Goal: Transaction & Acquisition: Purchase product/service

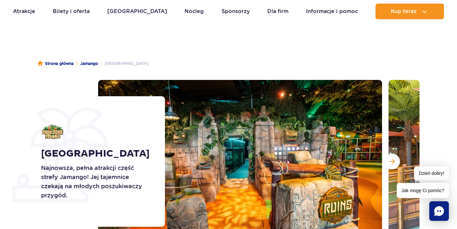
scroll to position [65, 0]
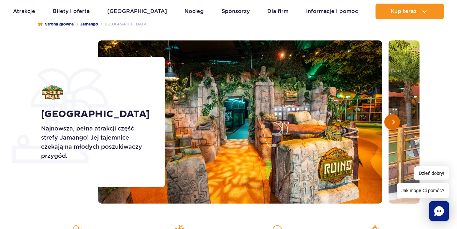
click at [386, 121] on button "Następny slajd" at bounding box center [392, 122] width 16 height 16
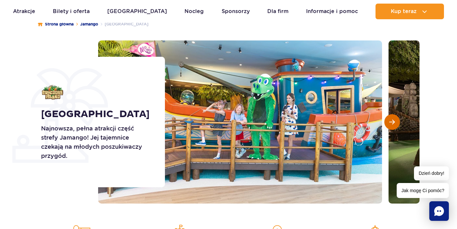
click at [386, 121] on button "Następny slajd" at bounding box center [392, 122] width 16 height 16
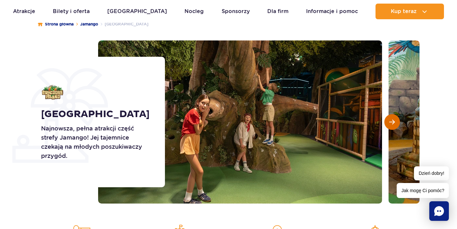
click at [386, 121] on button "Następny slajd" at bounding box center [392, 122] width 16 height 16
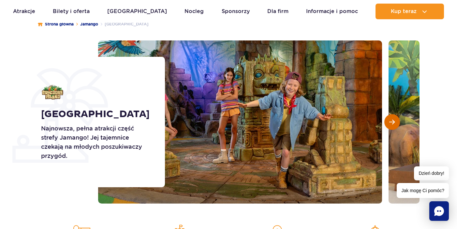
click at [386, 121] on button "Następny slajd" at bounding box center [392, 122] width 16 height 16
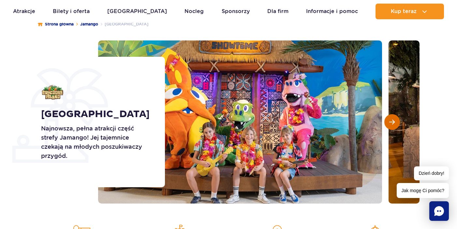
click at [386, 121] on button "Następny slajd" at bounding box center [392, 122] width 16 height 16
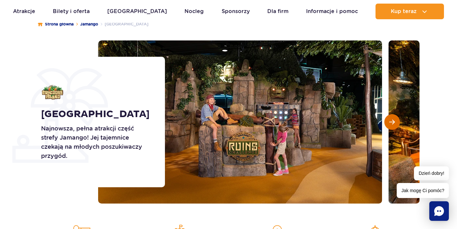
click at [386, 121] on button "Następny slajd" at bounding box center [392, 122] width 16 height 16
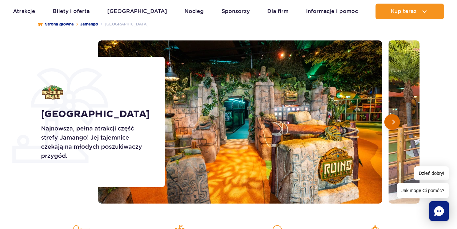
click at [386, 121] on button "Następny slajd" at bounding box center [392, 122] width 16 height 16
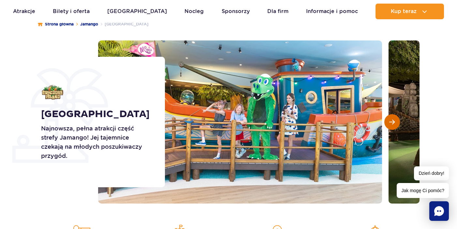
click at [386, 121] on button "Następny slajd" at bounding box center [392, 122] width 16 height 16
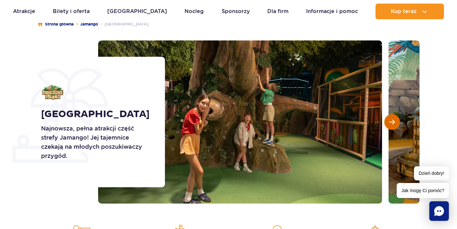
click at [386, 121] on button "Następny slajd" at bounding box center [392, 122] width 16 height 16
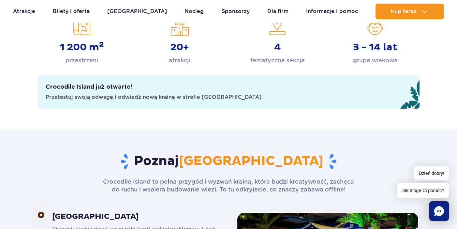
scroll to position [261, 0]
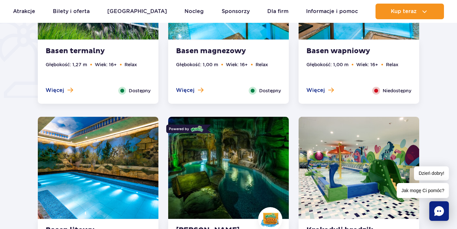
scroll to position [619, 0]
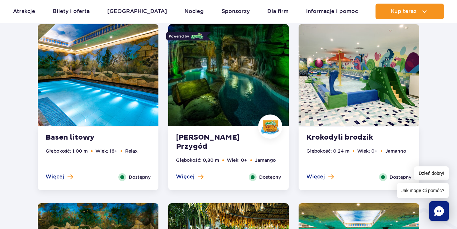
click at [338, 111] on img at bounding box center [358, 75] width 121 height 102
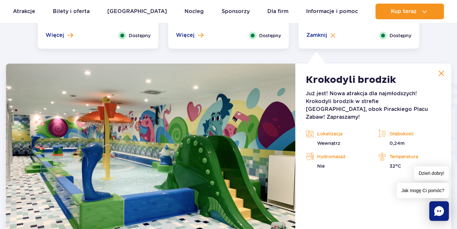
scroll to position [785, 0]
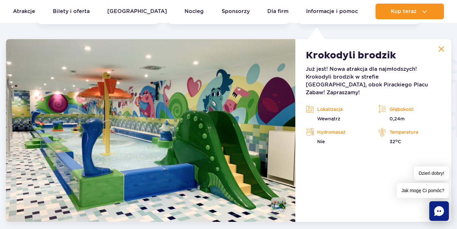
click at [441, 50] on img at bounding box center [441, 49] width 6 height 6
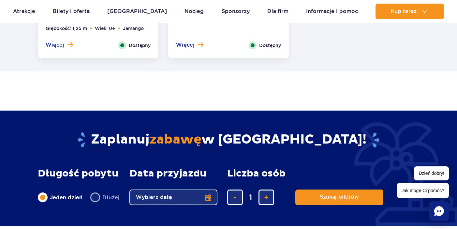
scroll to position [1371, 0]
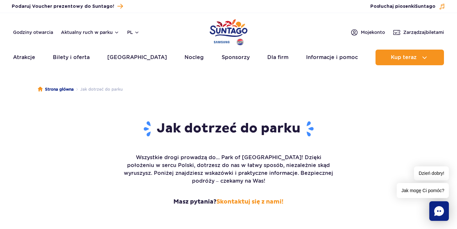
click at [227, 29] on img "Park of Poland" at bounding box center [228, 32] width 38 height 30
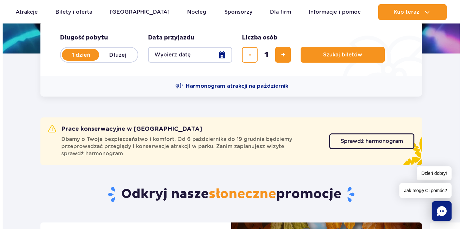
scroll to position [163, 0]
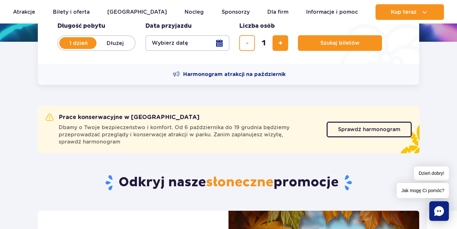
click at [208, 43] on button "Wybierz datę" at bounding box center [187, 43] width 84 height 16
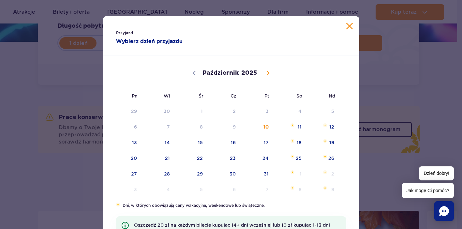
click at [263, 70] on span at bounding box center [267, 72] width 11 height 11
select select "10"
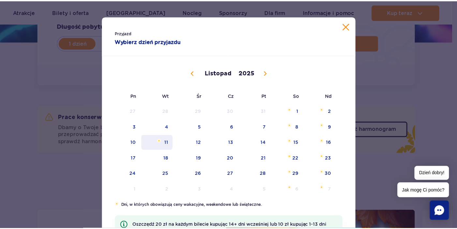
scroll to position [65, 0]
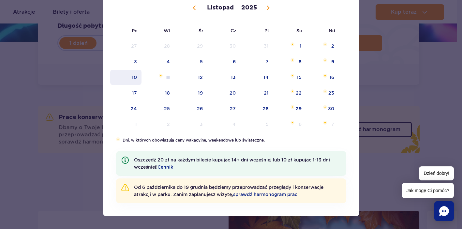
click at [135, 78] on span "10" at bounding box center [125, 77] width 33 height 15
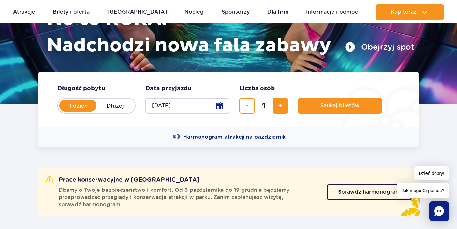
scroll to position [98, 0]
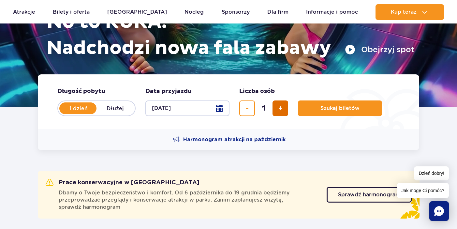
click at [276, 106] on button "dodaj bilet" at bounding box center [280, 108] width 16 height 16
type input "2"
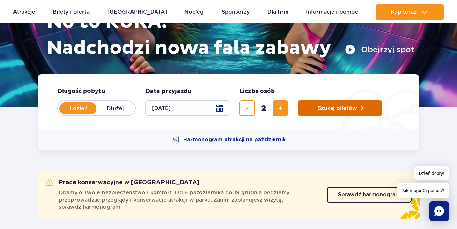
click at [314, 106] on button "Szukaj biletów" at bounding box center [340, 108] width 84 height 16
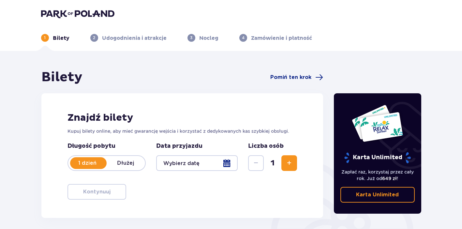
type input "[DATE]"
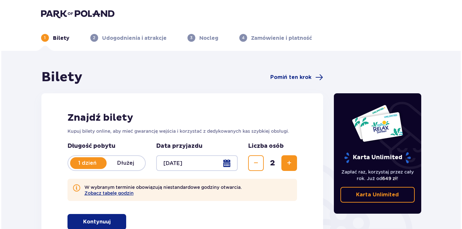
scroll to position [98, 0]
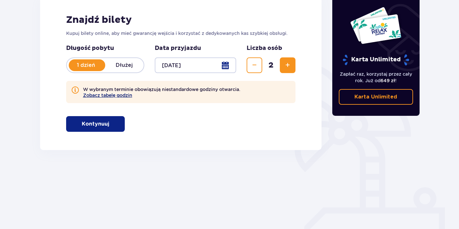
click at [123, 97] on button "Zobacz tabelę godzin" at bounding box center [107, 95] width 49 height 5
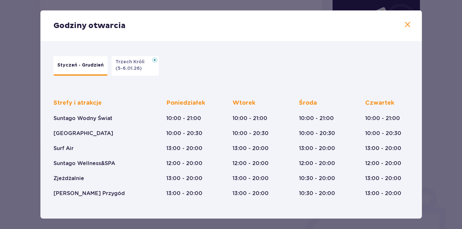
click at [435, 101] on div "Godziny otwarcia Styczeń - Grudzień Trzech Króli (5-6.01.26) Strefy i atrakcje …" at bounding box center [231, 114] width 462 height 229
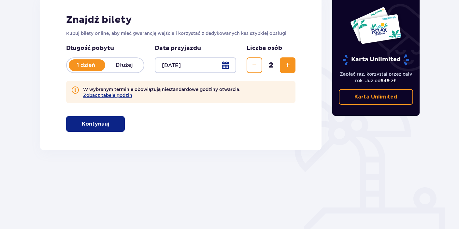
click at [128, 64] on p "Dłużej" at bounding box center [124, 65] width 38 height 7
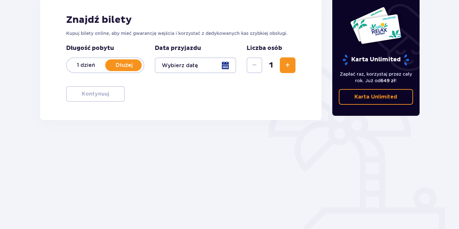
click at [180, 65] on div at bounding box center [196, 65] width 82 height 16
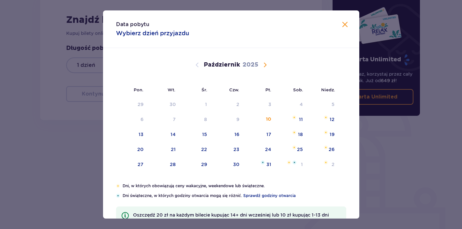
click at [265, 64] on span "Następny miesiąc" at bounding box center [265, 65] width 8 height 8
click at [145, 124] on div "3" at bounding box center [132, 119] width 32 height 14
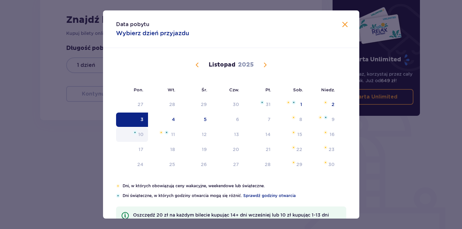
click at [142, 132] on div "10" at bounding box center [140, 134] width 5 height 7
click at [143, 132] on div "10" at bounding box center [132, 134] width 32 height 14
click at [150, 123] on div "4" at bounding box center [164, 119] width 32 height 14
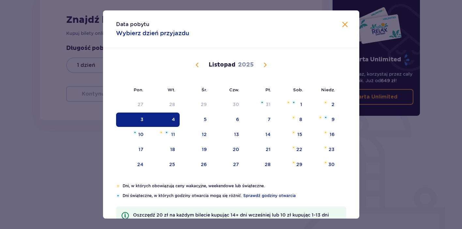
click at [144, 120] on div "3" at bounding box center [132, 119] width 32 height 14
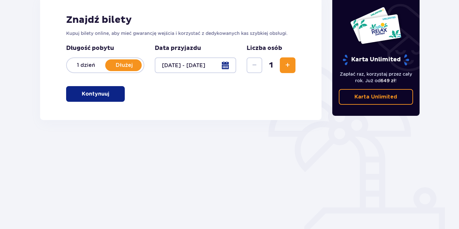
click at [142, 121] on div "Bilety Pomiń ten krok Znajdź bilety Kupuj bilety online, aby mieć gwarancję wej…" at bounding box center [181, 83] width 293 height 224
click at [198, 68] on div at bounding box center [196, 65] width 82 height 16
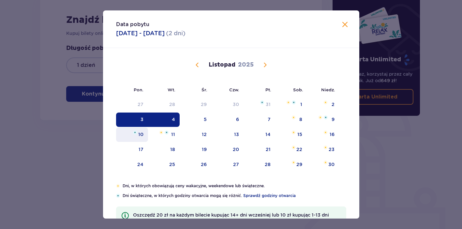
click at [135, 138] on div "10" at bounding box center [132, 134] width 32 height 14
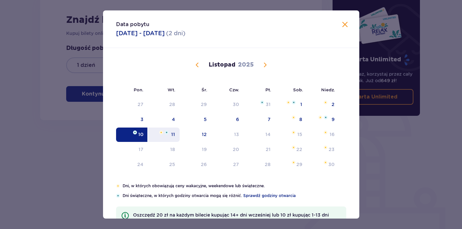
click at [163, 136] on div "11" at bounding box center [164, 134] width 32 height 14
type input "10.11.25 - 11.11.25"
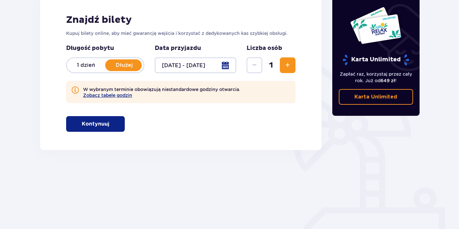
click at [107, 126] on span "button" at bounding box center [111, 124] width 8 height 8
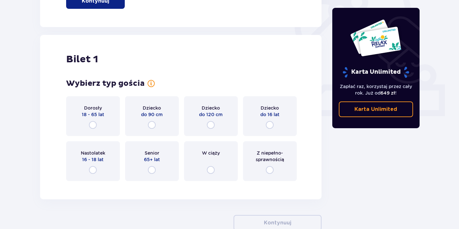
scroll to position [248, 0]
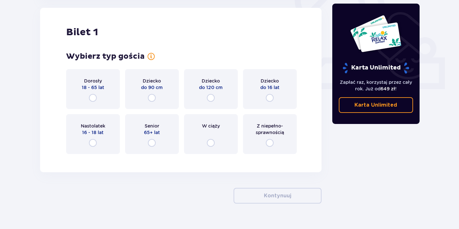
click at [149, 96] on input "radio" at bounding box center [152, 98] width 8 height 8
radio input "true"
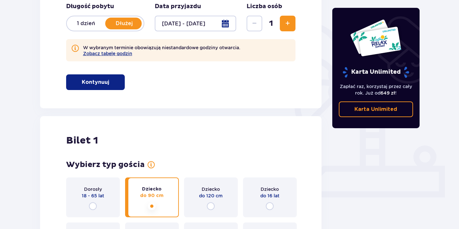
scroll to position [83, 0]
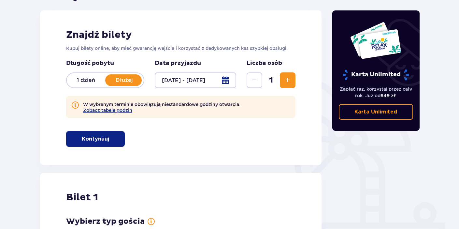
click at [286, 82] on span "Zwiększ" at bounding box center [288, 80] width 8 height 8
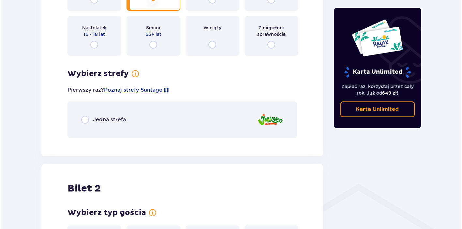
scroll to position [345, 0]
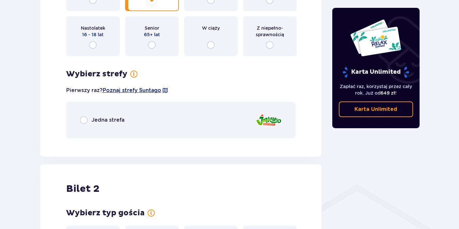
click at [141, 90] on span "Poznaj strefy Suntago" at bounding box center [132, 90] width 59 height 7
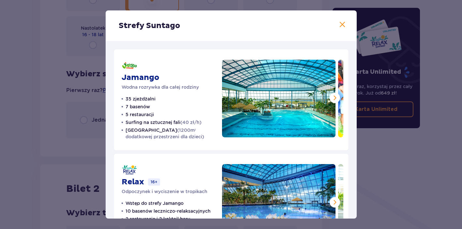
click at [334, 96] on span at bounding box center [335, 98] width 8 height 8
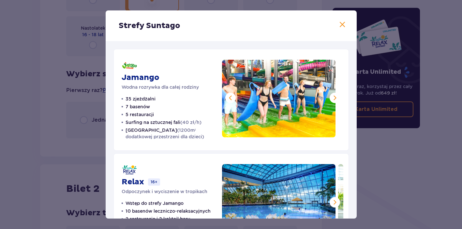
click at [334, 96] on span at bounding box center [335, 98] width 8 height 8
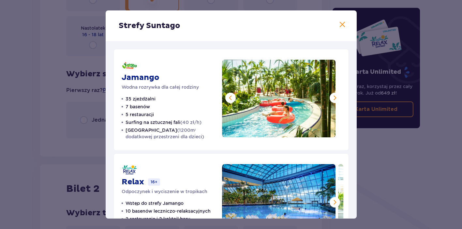
click at [334, 96] on span at bounding box center [335, 98] width 8 height 8
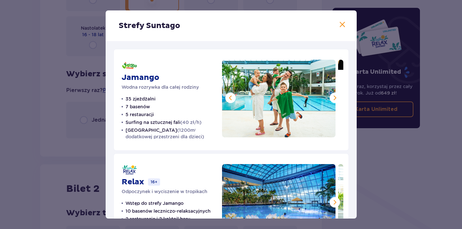
click at [334, 96] on span at bounding box center [335, 98] width 8 height 8
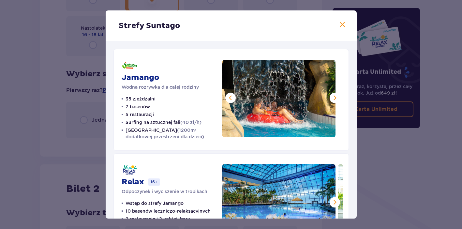
click at [334, 96] on span at bounding box center [335, 98] width 8 height 8
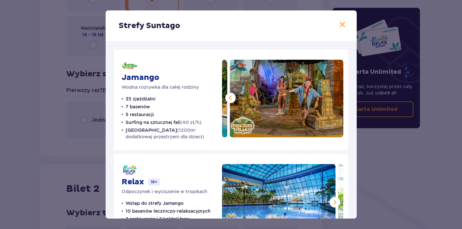
click at [334, 96] on img at bounding box center [286, 99] width 113 height 78
click at [339, 24] on span at bounding box center [342, 25] width 8 height 8
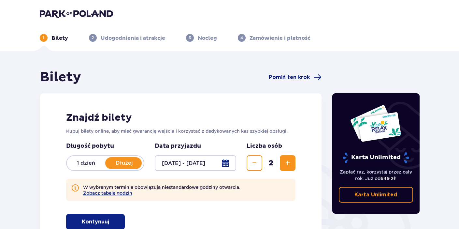
click at [93, 12] on img at bounding box center [76, 13] width 73 height 9
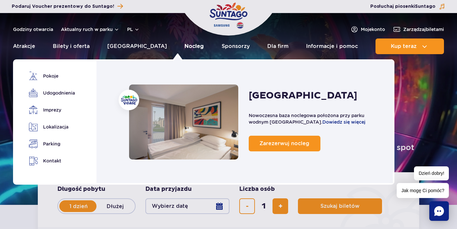
click at [184, 46] on link "Nocleg" at bounding box center [193, 46] width 19 height 16
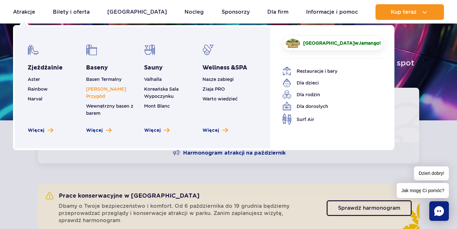
scroll to position [98, 0]
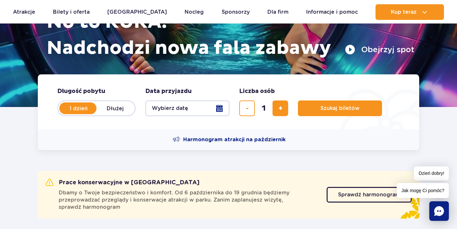
click at [119, 148] on div "Harmonogram atrakcji na październik" at bounding box center [228, 139] width 381 height 21
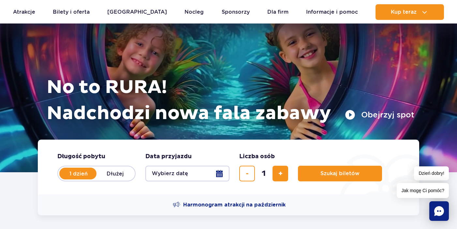
scroll to position [0, 0]
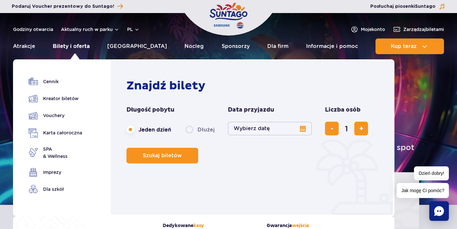
click at [65, 46] on link "Bilety i oferta" at bounding box center [71, 46] width 37 height 16
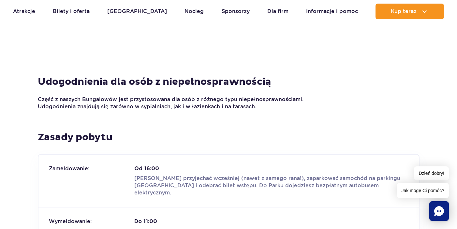
scroll to position [717, 0]
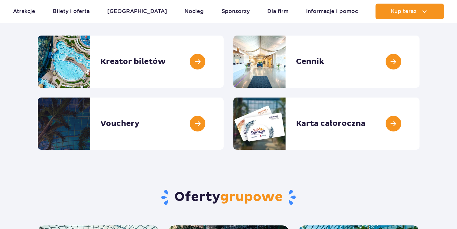
scroll to position [98, 0]
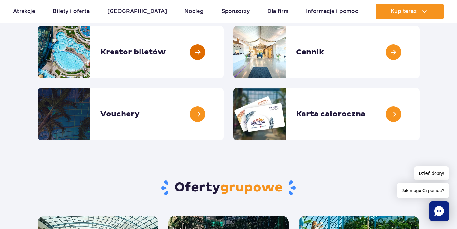
click at [223, 66] on link at bounding box center [223, 52] width 0 height 52
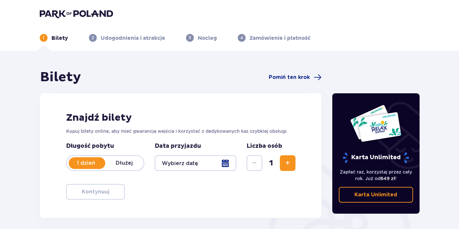
click at [288, 164] on span "Zwiększ" at bounding box center [288, 163] width 8 height 8
click at [195, 159] on div at bounding box center [196, 163] width 82 height 16
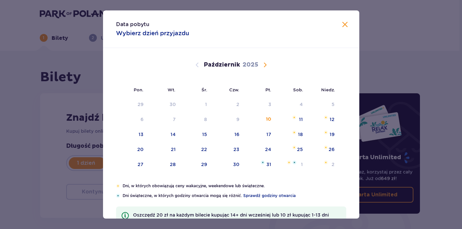
click at [266, 62] on span "Następny miesiąc" at bounding box center [265, 65] width 8 height 8
click at [143, 132] on div "10" at bounding box center [132, 134] width 32 height 14
click at [171, 135] on div "11" at bounding box center [173, 134] width 4 height 7
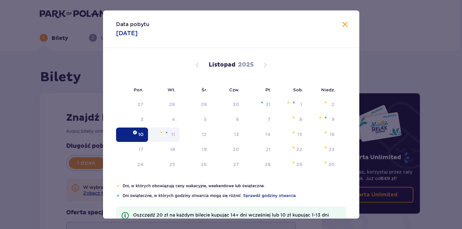
type input "10.11.25"
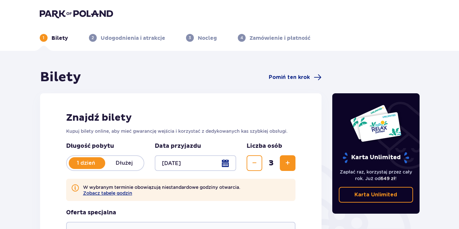
click at [136, 162] on p "Dłużej" at bounding box center [124, 162] width 38 height 7
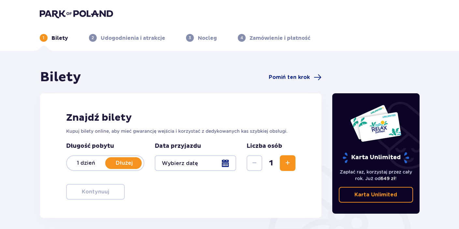
click at [194, 163] on div at bounding box center [196, 163] width 82 height 16
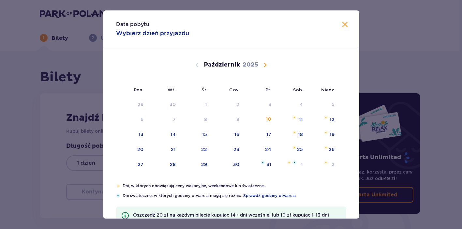
click at [265, 64] on span "Następny miesiąc" at bounding box center [265, 65] width 8 height 8
click at [138, 136] on div "10" at bounding box center [140, 134] width 5 height 7
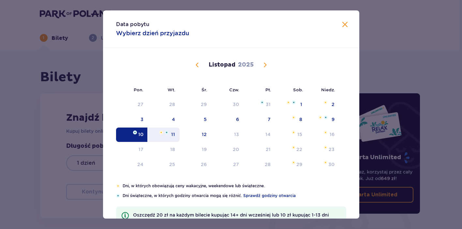
click at [168, 135] on div "11" at bounding box center [164, 134] width 32 height 14
type input "10.11.25 - 11.11.25"
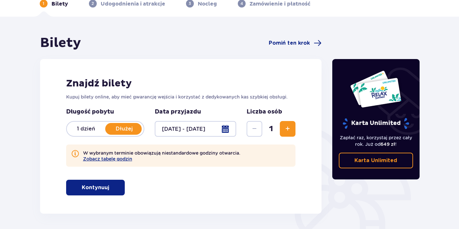
scroll to position [65, 0]
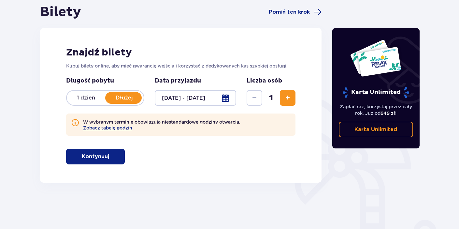
click at [290, 100] on span "Zwiększ" at bounding box center [288, 98] width 8 height 8
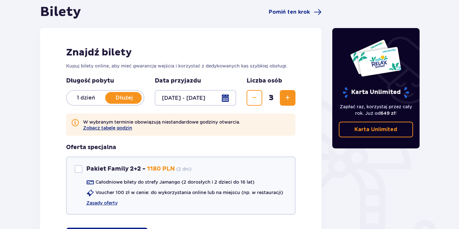
scroll to position [137, 0]
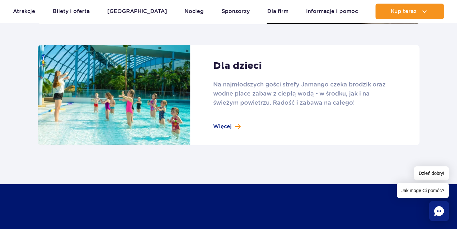
scroll to position [945, 0]
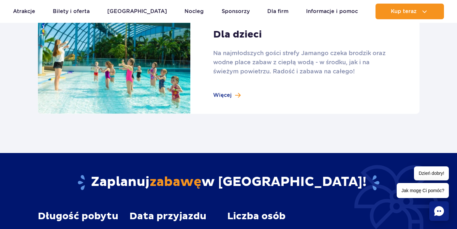
click at [224, 94] on link at bounding box center [228, 64] width 381 height 100
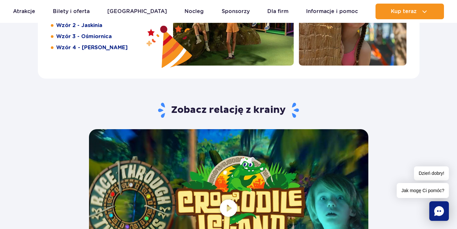
scroll to position [1238, 0]
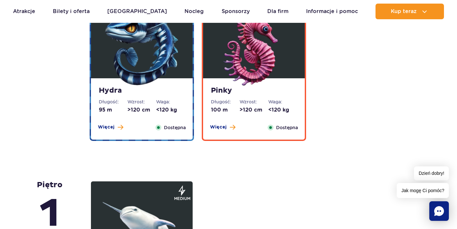
scroll to position [1466, 0]
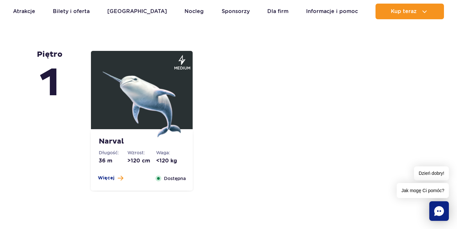
click at [132, 120] on img at bounding box center [142, 98] width 78 height 78
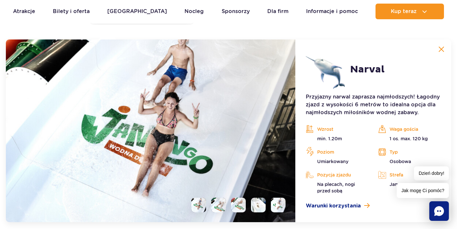
scroll to position [1633, 0]
